Goal: Task Accomplishment & Management: Manage account settings

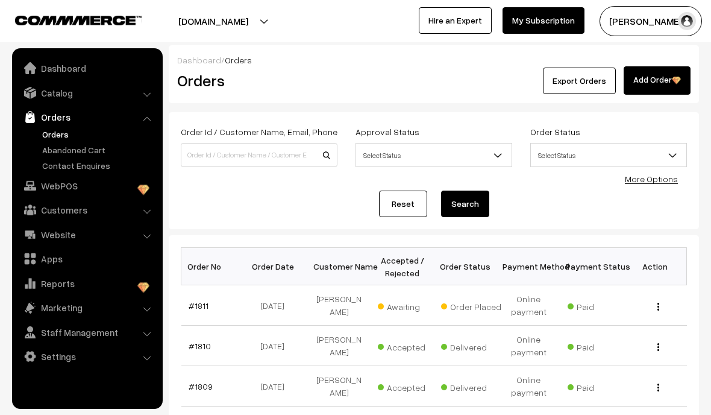
click at [204, 301] on link "#1811" at bounding box center [199, 305] width 20 height 10
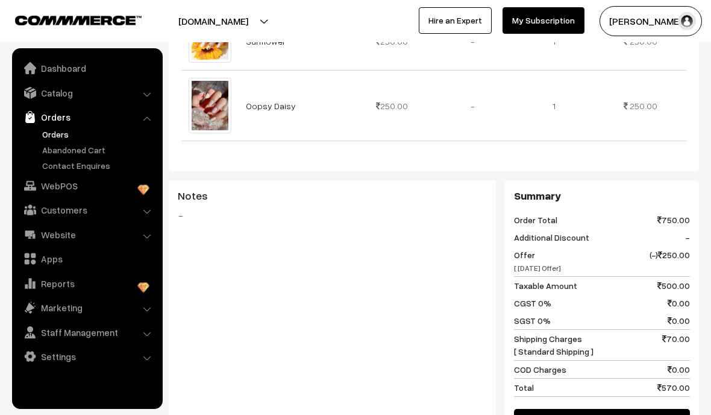
scroll to position [583, 0]
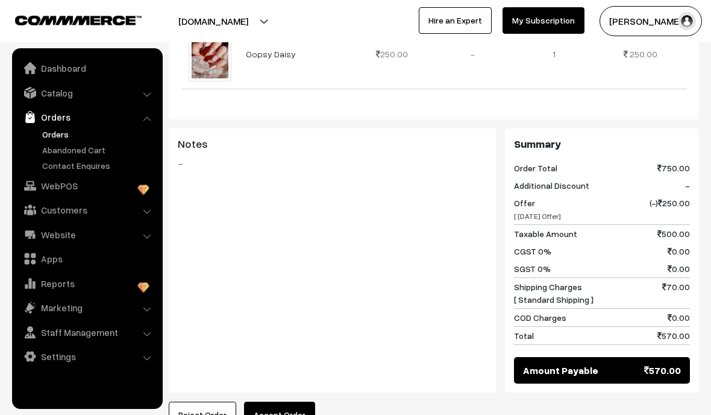
click at [290, 401] on button "Accept Order" at bounding box center [279, 414] width 71 height 27
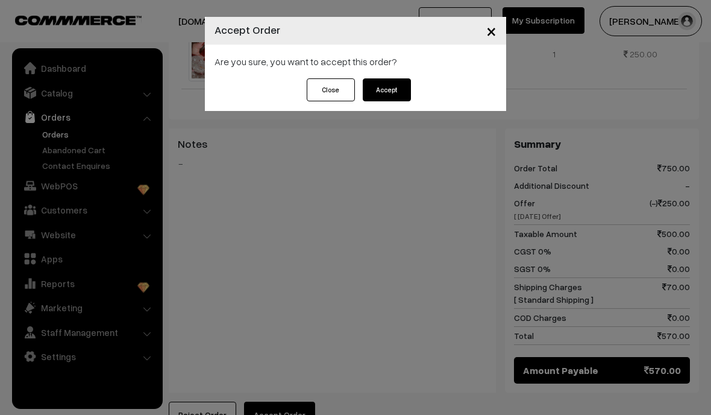
click at [395, 98] on button "Accept" at bounding box center [387, 89] width 48 height 23
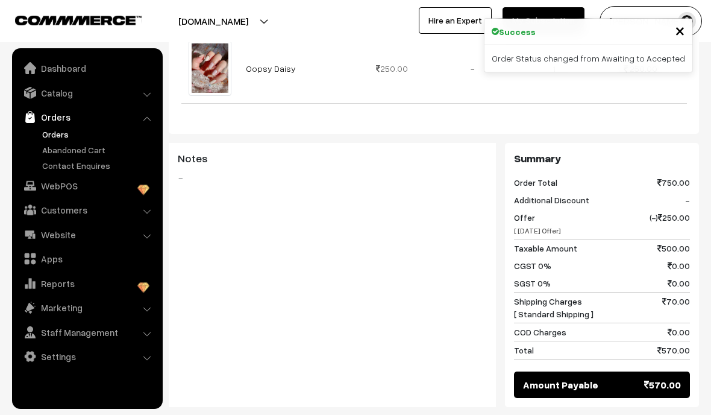
scroll to position [709, 0]
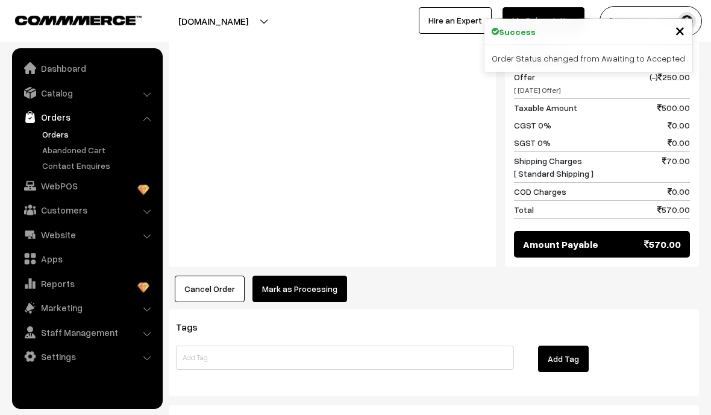
click at [332, 275] on button "Mark as Processing" at bounding box center [299, 288] width 95 height 27
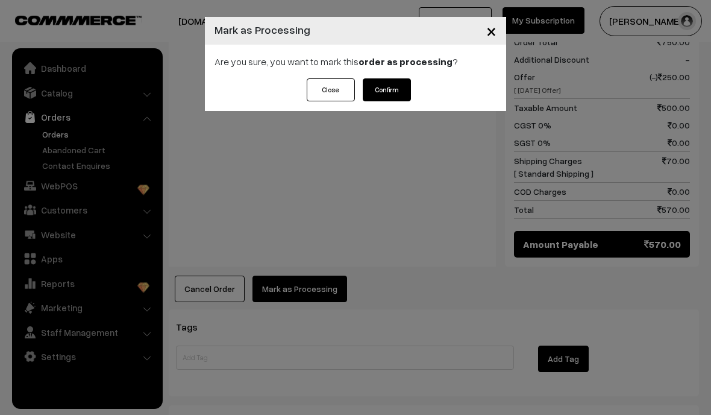
click at [398, 100] on button "Confirm" at bounding box center [387, 89] width 48 height 23
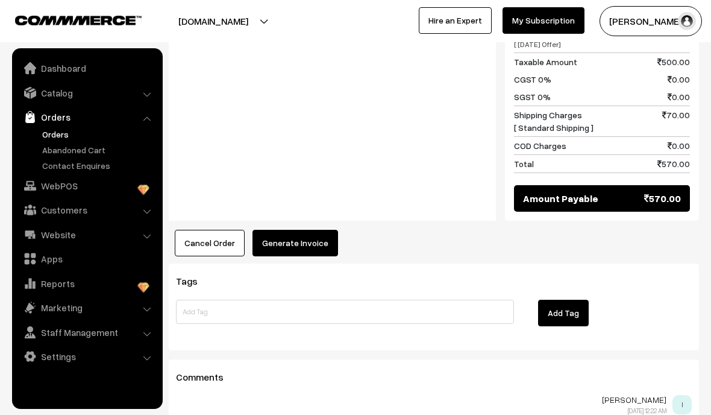
scroll to position [754, 0]
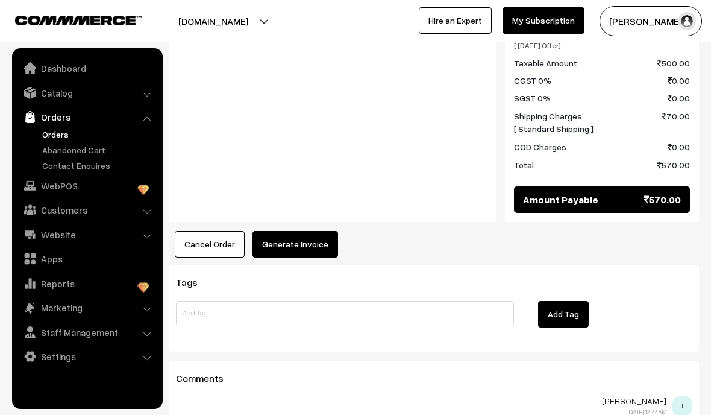
click at [301, 231] on button "Generate Invoice" at bounding box center [295, 244] width 86 height 27
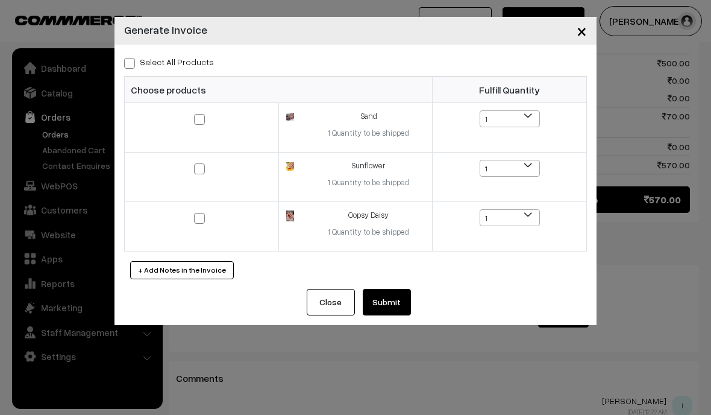
click at [131, 64] on span at bounding box center [129, 63] width 11 height 11
click at [131, 64] on input "Select All Products" at bounding box center [128, 61] width 8 height 8
checkbox input "true"
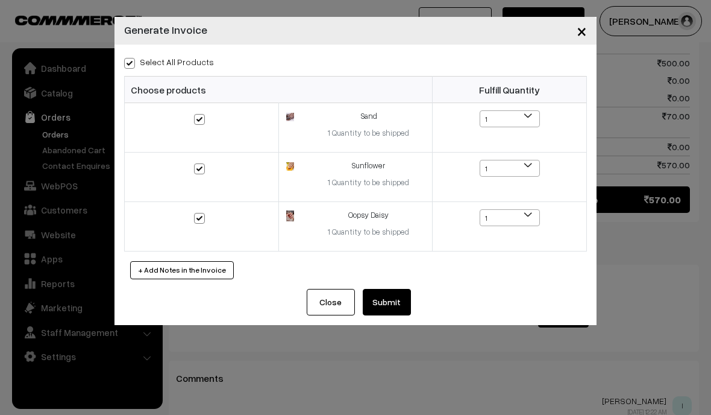
checkbox input "true"
click at [380, 299] on button "Submit" at bounding box center [387, 302] width 48 height 27
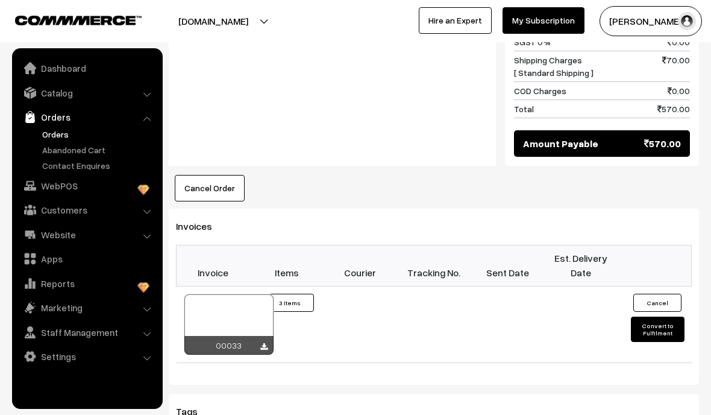
scroll to position [754, 0]
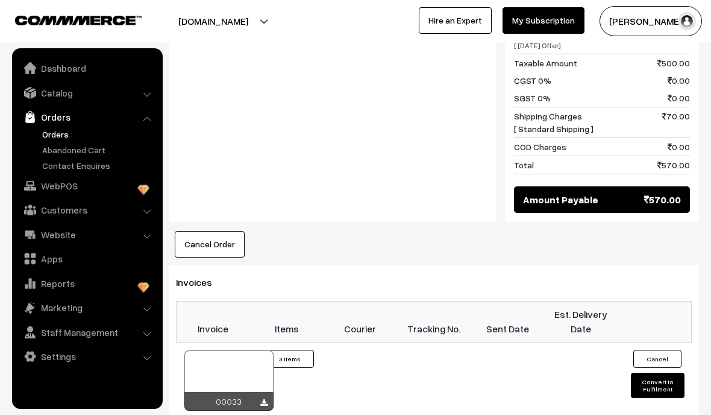
click at [210, 350] on div at bounding box center [228, 380] width 89 height 60
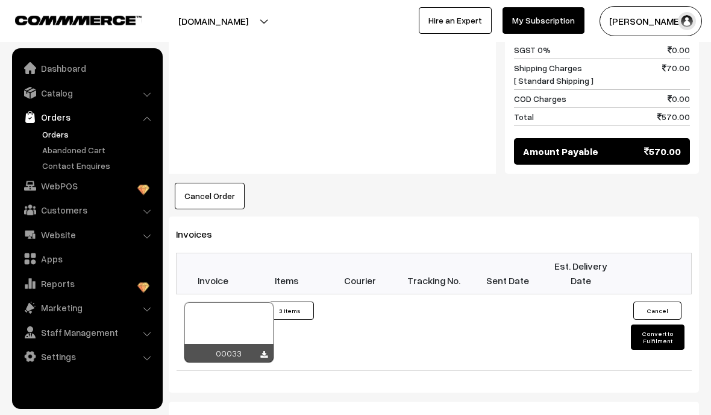
click at [662, 324] on button "Convert to Fulfilment" at bounding box center [657, 336] width 53 height 25
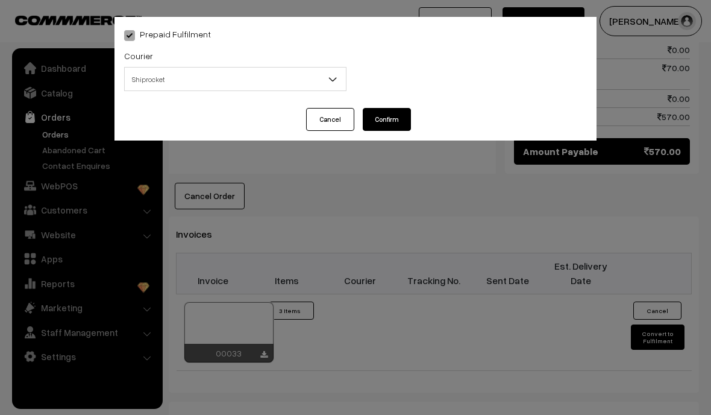
click at [332, 81] on b at bounding box center [333, 79] width 12 height 12
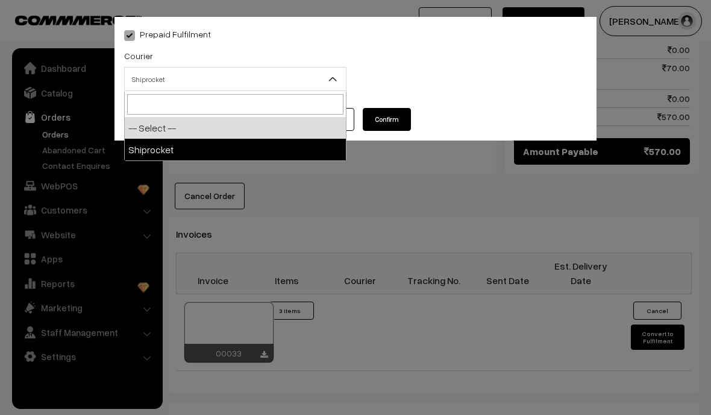
select select "1"
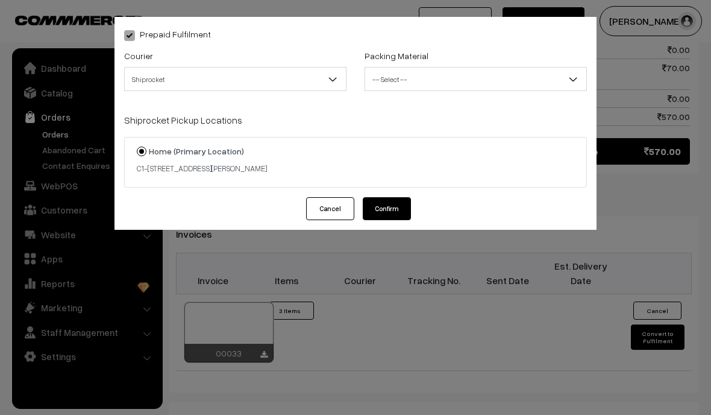
click at [465, 87] on span "-- Select --" at bounding box center [475, 79] width 221 height 21
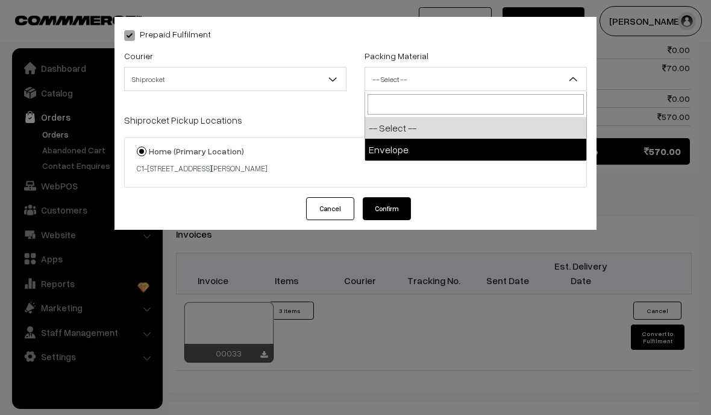
select select "1"
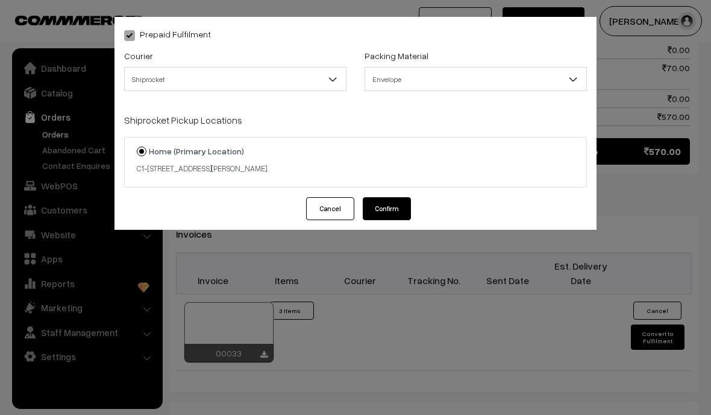
click at [398, 214] on button "Confirm" at bounding box center [387, 208] width 48 height 23
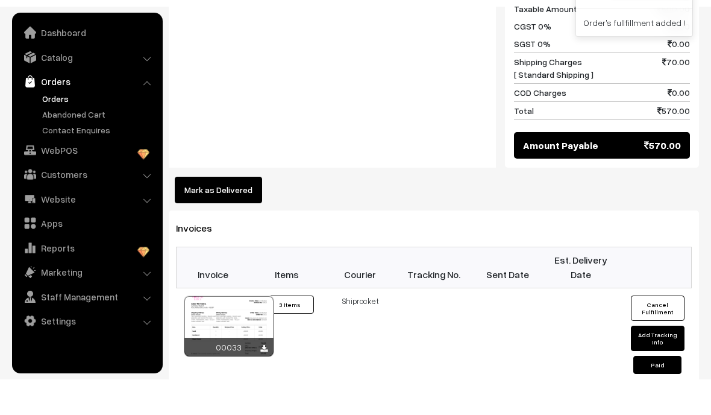
scroll to position [956, 0]
